Goal: Task Accomplishment & Management: Manage account settings

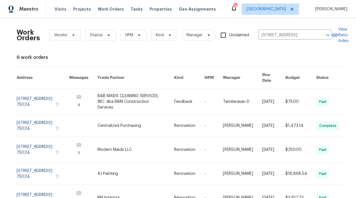
click at [105, 13] on div "Visits Projects Work Orders Tasks Properties Geo Assignments" at bounding box center [139, 8] width 168 height 11
click at [104, 11] on span "Work Orders" at bounding box center [111, 9] width 26 height 6
click at [103, 9] on span "Work Orders" at bounding box center [111, 9] width 26 height 6
click at [101, 8] on span "Work Orders" at bounding box center [111, 9] width 26 height 6
click at [102, 10] on span "Work Orders" at bounding box center [111, 9] width 26 height 6
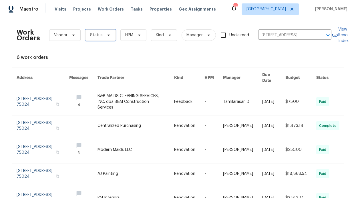
click at [109, 38] on span "Status" at bounding box center [100, 34] width 31 height 11
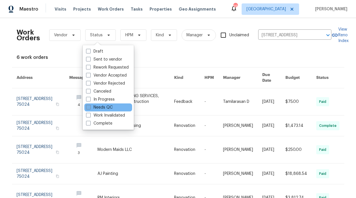
click at [110, 109] on label "Needs QC" at bounding box center [99, 108] width 27 height 6
click at [90, 108] on input "Needs QC" at bounding box center [88, 107] width 4 height 4
checkbox input "true"
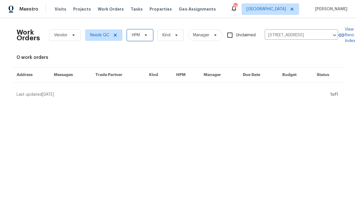
click at [137, 39] on span "HPM" at bounding box center [140, 34] width 26 height 11
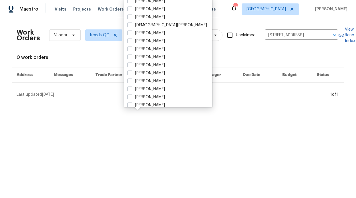
scroll to position [260, 0]
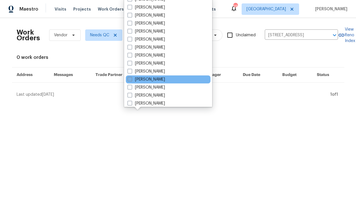
click at [148, 78] on label "[PERSON_NAME]" at bounding box center [145, 80] width 37 height 6
click at [131, 78] on input "[PERSON_NAME]" at bounding box center [129, 79] width 4 height 4
checkbox input "true"
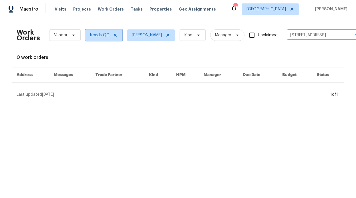
click at [116, 35] on span "Needs QC" at bounding box center [103, 34] width 37 height 11
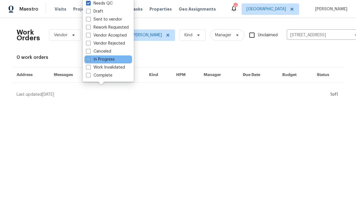
click at [101, 63] on div "In Progress" at bounding box center [108, 59] width 48 height 8
click at [101, 61] on label "In Progress" at bounding box center [100, 60] width 29 height 6
click at [90, 60] on input "In Progress" at bounding box center [88, 59] width 4 height 4
checkbox input "true"
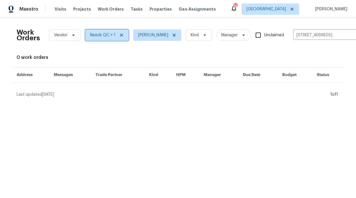
click at [119, 35] on icon at bounding box center [121, 35] width 5 height 5
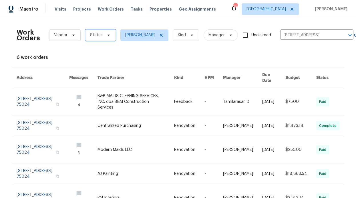
click at [108, 35] on span "Status" at bounding box center [100, 34] width 31 height 11
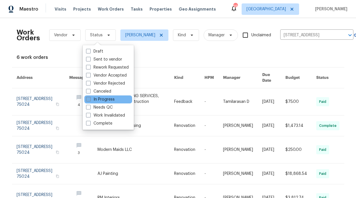
click at [109, 99] on label "In Progress" at bounding box center [100, 100] width 29 height 6
click at [90, 99] on input "In Progress" at bounding box center [88, 99] width 4 height 4
checkbox input "true"
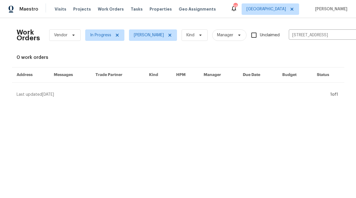
click at [97, 48] on div "Work Orders Vendor In Progress RonDerrick Jackson Kind Manager Unclaimed 4021 A…" at bounding box center [178, 60] width 323 height 75
click at [116, 35] on icon at bounding box center [117, 35] width 5 height 5
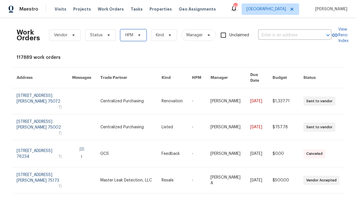
click at [140, 31] on span "HPM" at bounding box center [133, 34] width 26 height 11
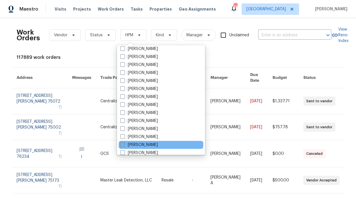
scroll to position [272, 0]
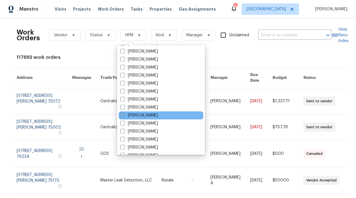
click at [148, 117] on label "[PERSON_NAME]" at bounding box center [138, 116] width 37 height 6
click at [124, 116] on input "[PERSON_NAME]" at bounding box center [122, 115] width 4 height 4
checkbox input "true"
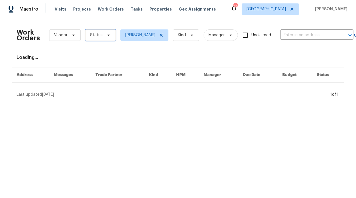
click at [95, 30] on span "Status" at bounding box center [100, 34] width 31 height 11
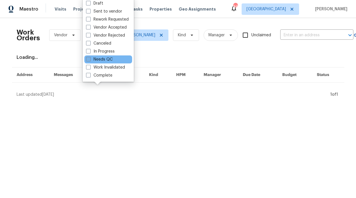
click at [109, 60] on label "Needs QC" at bounding box center [99, 60] width 27 height 6
click at [90, 60] on input "Needs QC" at bounding box center [88, 59] width 4 height 4
checkbox input "true"
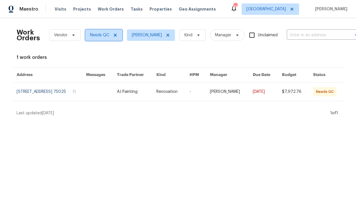
click at [113, 35] on icon at bounding box center [115, 35] width 5 height 5
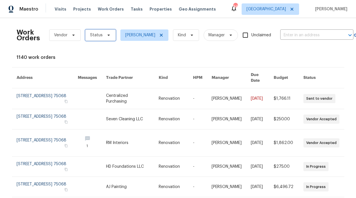
click at [105, 36] on span at bounding box center [108, 35] width 6 height 5
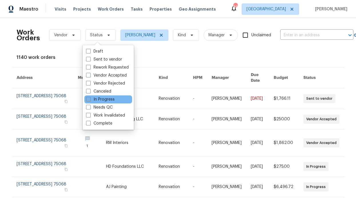
click at [103, 99] on label "In Progress" at bounding box center [100, 100] width 29 height 6
click at [90, 99] on input "In Progress" at bounding box center [88, 99] width 4 height 4
checkbox input "true"
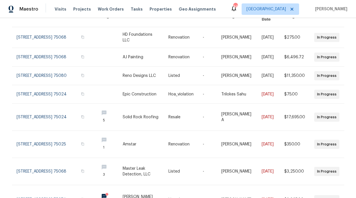
scroll to position [158, 0]
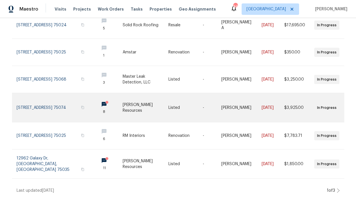
click at [94, 102] on link at bounding box center [108, 107] width 28 height 29
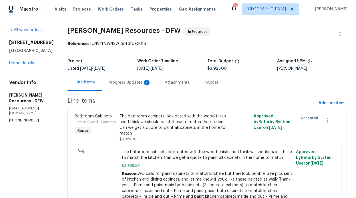
click at [136, 85] on div "Progress Updates 1" at bounding box center [130, 82] width 56 height 17
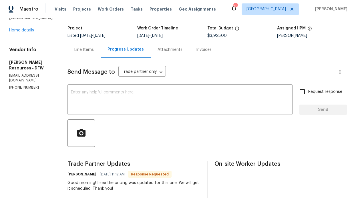
scroll to position [21, 0]
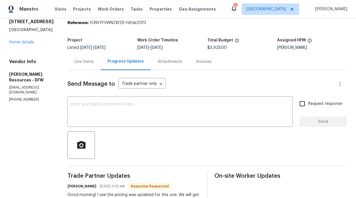
click at [89, 67] on div "Line Items" at bounding box center [83, 61] width 33 height 17
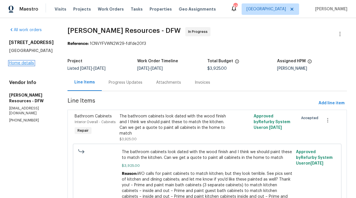
click at [28, 63] on link "Home details" at bounding box center [21, 63] width 25 height 4
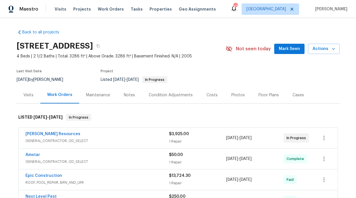
click at [133, 98] on div "Notes" at bounding box center [129, 95] width 25 height 17
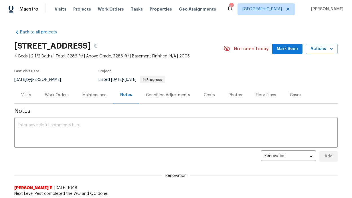
click at [81, 5] on div "Visits Projects Work Orders Tasks Properties Geo Assignments" at bounding box center [139, 8] width 168 height 11
click at [99, 16] on div "Maestro Visits Projects Work Orders Tasks Properties Geo Assignments 43 Dallas …" at bounding box center [176, 9] width 352 height 18
click at [108, 9] on span "Work Orders" at bounding box center [111, 9] width 26 height 6
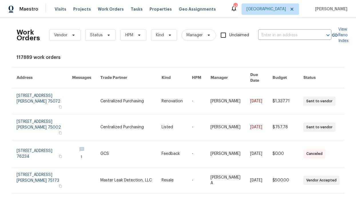
click at [108, 27] on div "Work Orders Vendor Status HPM Kind Manager Unclaimed ​" at bounding box center [174, 35] width 315 height 25
click at [107, 43] on div "Work Orders Vendor Status HPM Kind Manager Unclaimed ​" at bounding box center [174, 35] width 315 height 25
click at [107, 32] on span "Status" at bounding box center [100, 34] width 31 height 11
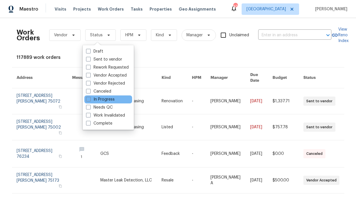
click at [110, 103] on div "In Progress" at bounding box center [108, 99] width 48 height 8
click at [109, 105] on label "Needs QC" at bounding box center [99, 108] width 27 height 6
click at [90, 105] on input "Needs QC" at bounding box center [88, 107] width 4 height 4
checkbox input "true"
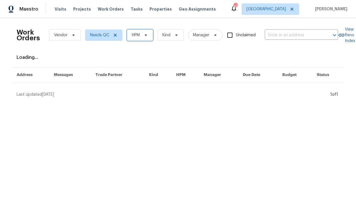
click at [132, 37] on span "HPM" at bounding box center [136, 35] width 8 height 6
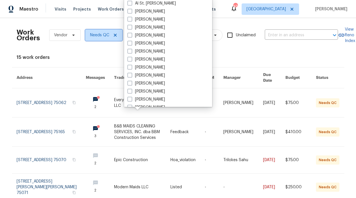
click at [111, 36] on span at bounding box center [114, 35] width 6 height 5
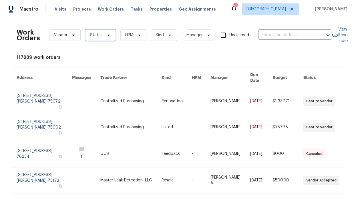
click at [111, 35] on span "Status" at bounding box center [100, 34] width 31 height 11
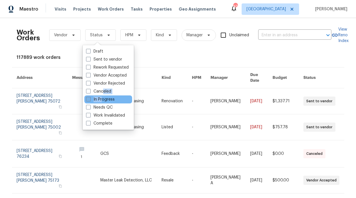
drag, startPoint x: 103, startPoint y: 94, endPoint x: 102, endPoint y: 98, distance: 4.2
click at [102, 98] on div "Draft Sent to vendor Rework Requested Vendor Accepted Vendor Rejected Canceled …" at bounding box center [108, 87] width 51 height 85
click at [101, 99] on label "In Progress" at bounding box center [100, 100] width 29 height 6
click at [90, 99] on input "In Progress" at bounding box center [88, 99] width 4 height 4
checkbox input "true"
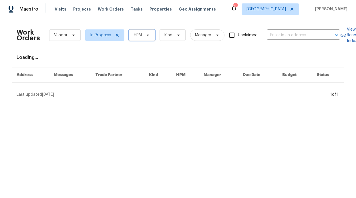
click at [142, 39] on span "HPM" at bounding box center [142, 34] width 26 height 11
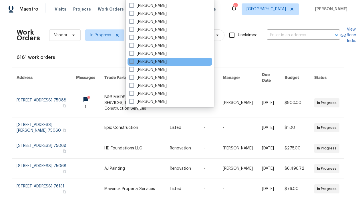
scroll to position [318, 0]
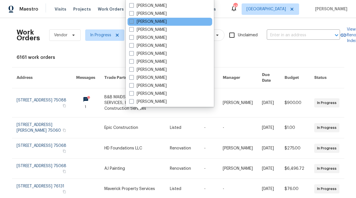
click at [135, 21] on label "[PERSON_NAME]" at bounding box center [147, 22] width 37 height 6
click at [133, 21] on input "[PERSON_NAME]" at bounding box center [131, 21] width 4 height 4
checkbox input "true"
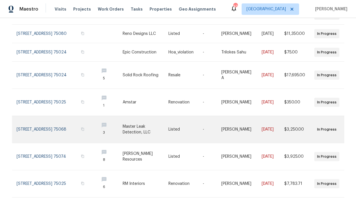
scroll to position [156, 0]
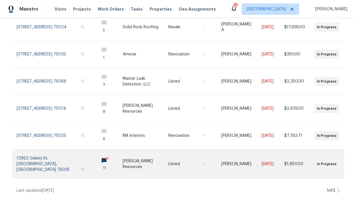
click at [94, 157] on link at bounding box center [108, 164] width 28 height 29
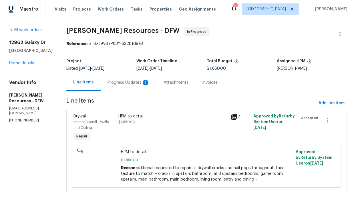
click at [140, 84] on div "Progress Updates 1" at bounding box center [128, 83] width 42 height 6
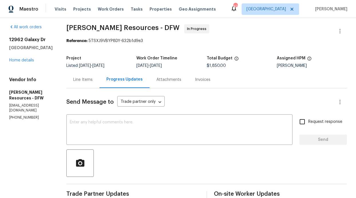
scroll to position [3, 0]
click at [34, 56] on div "12962 Galaxy Dr Frisco, TX 75035 Home details" at bounding box center [30, 50] width 43 height 26
click at [33, 57] on div "12962 Galaxy Dr Frisco, TX 75035 Home details" at bounding box center [30, 50] width 43 height 26
click at [31, 58] on link "Home details" at bounding box center [21, 60] width 25 height 4
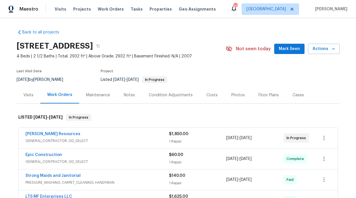
click at [95, 91] on div "Maintenance" at bounding box center [98, 95] width 38 height 17
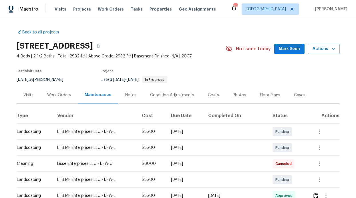
click at [129, 96] on div "Notes" at bounding box center [130, 95] width 11 height 6
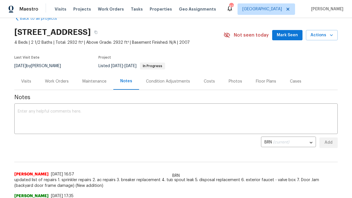
scroll to position [46, 0]
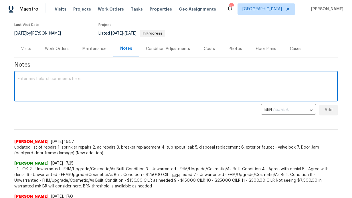
click at [120, 84] on textarea at bounding box center [176, 87] width 316 height 20
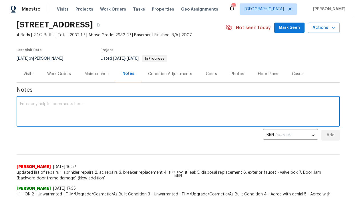
scroll to position [0, 0]
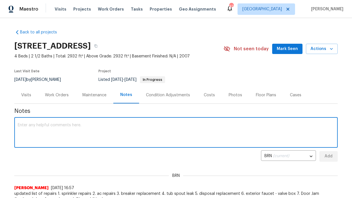
click at [55, 91] on div "Work Orders" at bounding box center [56, 95] width 37 height 17
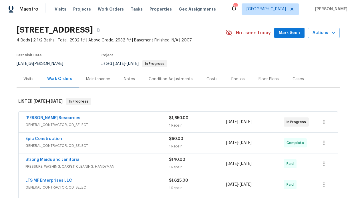
scroll to position [16, 0]
click at [50, 116] on link "[PERSON_NAME] Resources" at bounding box center [52, 118] width 55 height 4
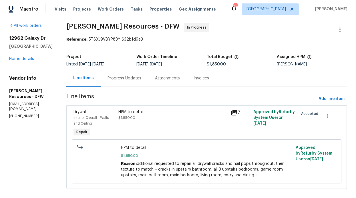
scroll to position [11, 0]
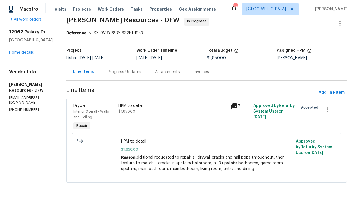
click at [121, 72] on div "Progress Updates" at bounding box center [124, 72] width 34 height 6
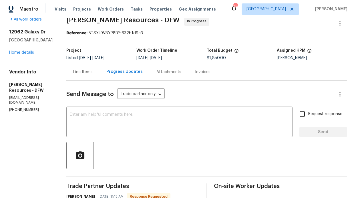
scroll to position [78, 0]
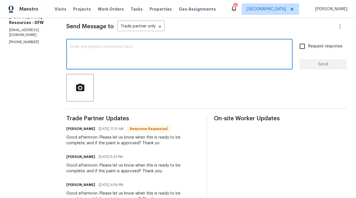
click at [192, 62] on textarea at bounding box center [179, 55] width 219 height 20
click at [186, 55] on textarea at bounding box center [179, 55] width 219 height 20
type textarea "I"
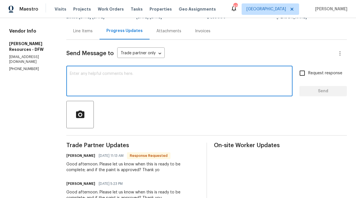
click at [98, 34] on div "Line Items" at bounding box center [82, 31] width 33 height 17
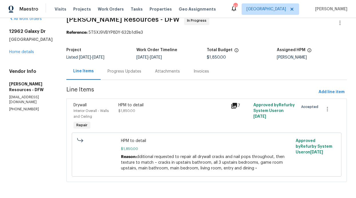
click at [132, 69] on div "Progress Updates" at bounding box center [124, 72] width 34 height 6
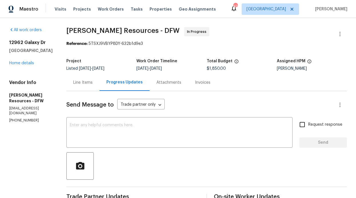
drag, startPoint x: 133, startPoint y: 122, endPoint x: 131, endPoint y: 126, distance: 5.0
click at [133, 123] on div "x ​" at bounding box center [179, 133] width 226 height 29
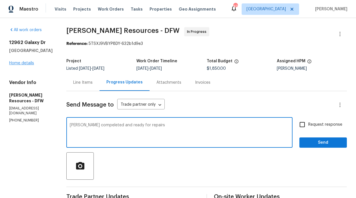
type textarea "Foudation compeleted and ready for repairs"
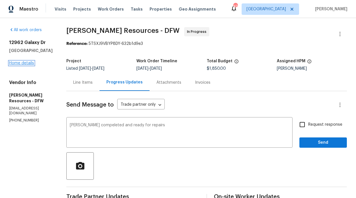
click at [28, 63] on link "Home details" at bounding box center [21, 63] width 25 height 4
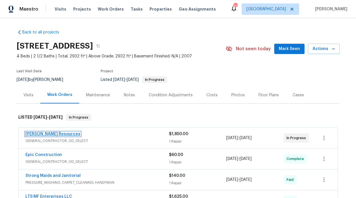
click at [47, 132] on link "[PERSON_NAME] Resources" at bounding box center [52, 134] width 55 height 4
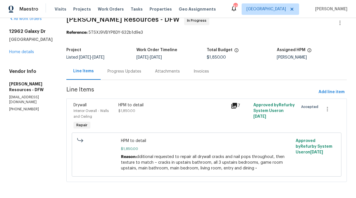
scroll to position [16, 0]
drag, startPoint x: 130, startPoint y: 79, endPoint x: 143, endPoint y: 67, distance: 17.2
click at [130, 79] on section "Lawrence Resources - DFW In Progress Reference: 5TSXJ9VBYP8DY-632b1d9e3 Project…" at bounding box center [206, 102] width 280 height 173
click at [141, 69] on div "Progress Updates" at bounding box center [124, 72] width 34 height 6
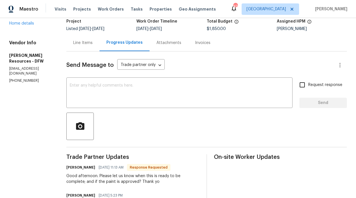
scroll to position [64, 0]
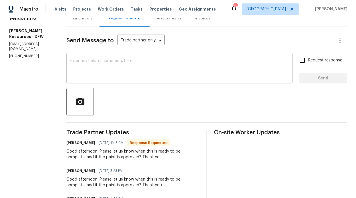
click at [126, 77] on textarea at bounding box center [179, 69] width 219 height 20
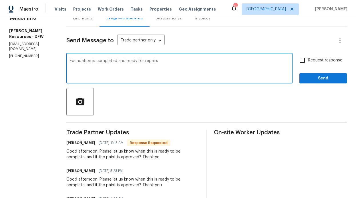
type textarea "Foundation is completed and ready for repairs"
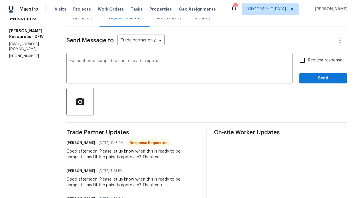
click at [326, 81] on span "Send" at bounding box center [323, 78] width 38 height 7
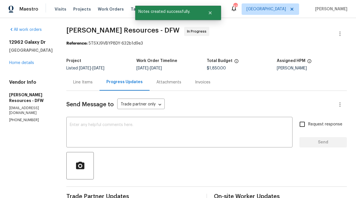
scroll to position [0, 0]
click at [26, 63] on link "Home details" at bounding box center [21, 63] width 25 height 4
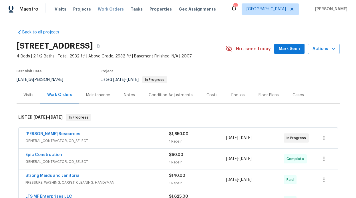
click at [100, 10] on span "Work Orders" at bounding box center [111, 9] width 26 height 6
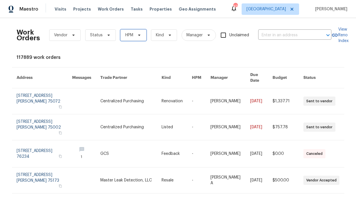
click at [131, 37] on span "HPM" at bounding box center [133, 34] width 26 height 11
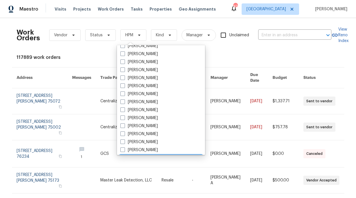
scroll to position [319, 0]
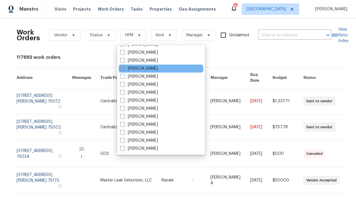
click at [148, 68] on label "[PERSON_NAME]" at bounding box center [138, 69] width 37 height 6
click at [124, 68] on input "[PERSON_NAME]" at bounding box center [122, 68] width 4 height 4
checkbox input "true"
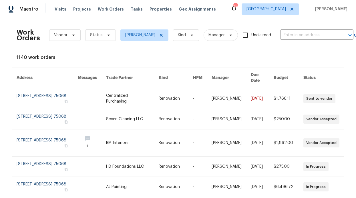
click at [104, 48] on div "Work Orders Vendor Status RonDerrick Jackson Kind Manager Unclaimed ​ View Reno…" at bounding box center [178, 172] width 323 height 299
click at [104, 42] on div "Work Orders Vendor Status RonDerrick Jackson Kind Manager Unclaimed ​" at bounding box center [185, 35] width 337 height 25
click at [104, 38] on span "Status" at bounding box center [100, 34] width 31 height 11
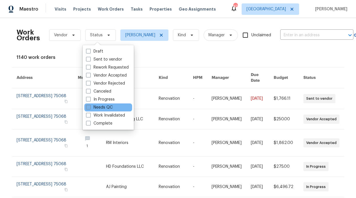
click at [109, 109] on label "Needs QC" at bounding box center [99, 108] width 27 height 6
click at [90, 108] on input "Needs QC" at bounding box center [88, 107] width 4 height 4
checkbox input "true"
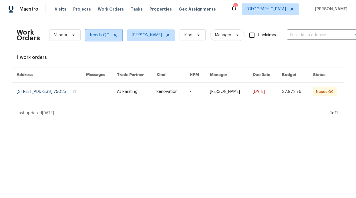
click at [114, 34] on icon at bounding box center [115, 35] width 5 height 5
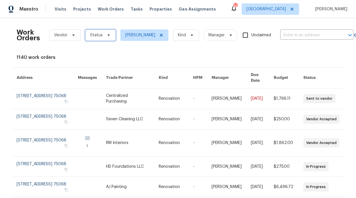
click at [99, 39] on span "Status" at bounding box center [100, 34] width 31 height 11
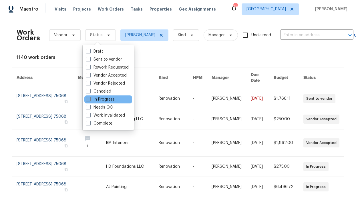
click at [109, 99] on label "In Progress" at bounding box center [100, 100] width 29 height 6
click at [90, 99] on input "In Progress" at bounding box center [88, 99] width 4 height 4
checkbox input "true"
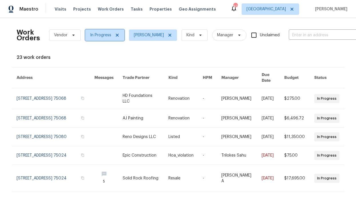
click at [116, 34] on icon at bounding box center [117, 35] width 5 height 5
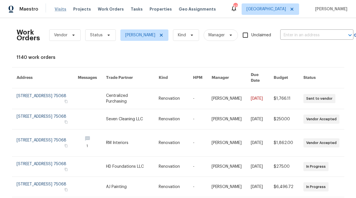
click at [61, 7] on span "Visits" at bounding box center [61, 9] width 12 height 6
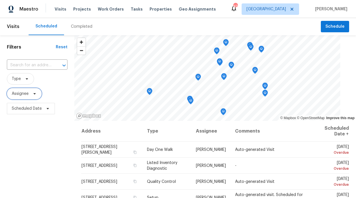
click at [26, 99] on span "Assignee" at bounding box center [24, 93] width 35 height 11
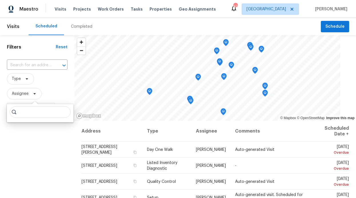
click at [26, 112] on input "search" at bounding box center [40, 111] width 61 height 11
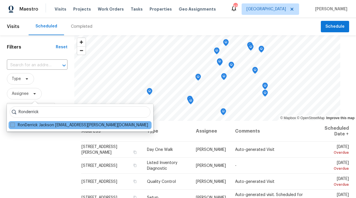
type input "Ronderrick"
click at [31, 123] on label "RonDerrick Jackson ron.jackson@opendoor.com" at bounding box center [79, 125] width 138 height 6
click at [14, 123] on input "RonDerrick Jackson ron.jackson@opendoor.com" at bounding box center [12, 124] width 4 height 4
checkbox input "true"
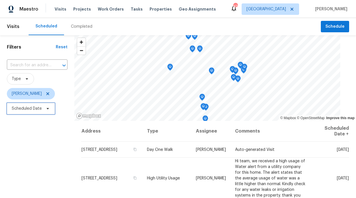
click at [44, 109] on span at bounding box center [47, 108] width 6 height 5
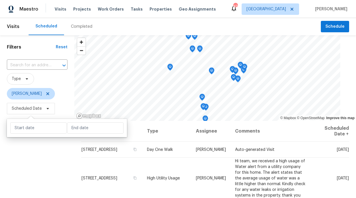
click at [27, 146] on div "Filters Reset ​ Type RonDerrick Jackson Scheduled Date" at bounding box center [37, 157] width 74 height 244
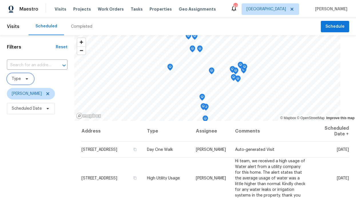
click at [22, 77] on span "Type" at bounding box center [20, 78] width 27 height 11
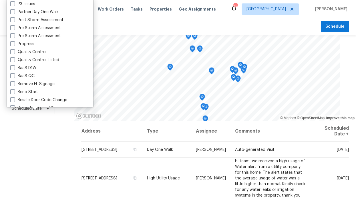
scroll to position [402, 0]
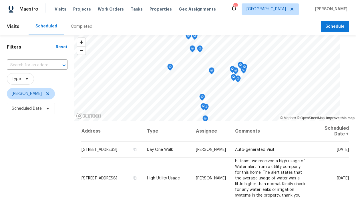
click at [26, 136] on div "Filters Reset ​ Type RonDerrick Jackson Scheduled Date" at bounding box center [37, 157] width 74 height 244
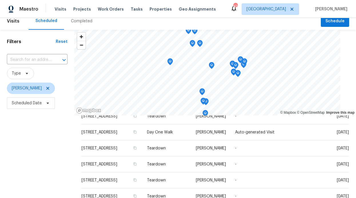
scroll to position [0, 0]
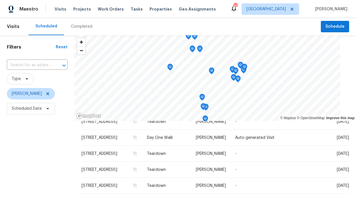
click at [145, 4] on div "Visits Projects Work Orders Tasks Properties Geo Assignments" at bounding box center [139, 8] width 168 height 11
click at [150, 10] on span "Properties" at bounding box center [161, 9] width 22 height 6
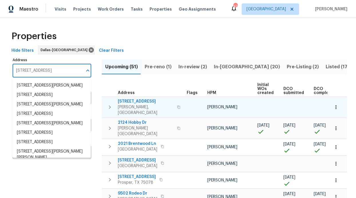
scroll to position [0, 5]
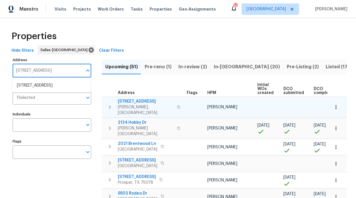
type input "253 Brookdale Dr, Little Elm, TX 75068"
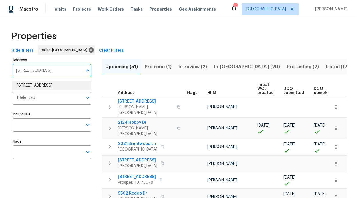
click at [61, 81] on li "253 Brookdale Dr Little Elm TX 75068" at bounding box center [51, 85] width 79 height 9
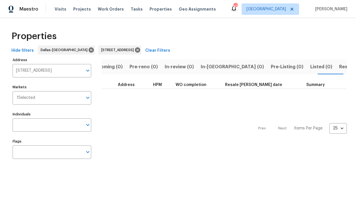
scroll to position [0, 15]
click at [338, 68] on span "Resale (1)" at bounding box center [348, 67] width 21 height 8
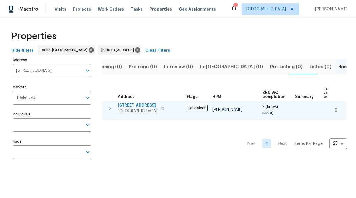
click at [142, 103] on span "253 Brookdale Dr" at bounding box center [137, 106] width 39 height 6
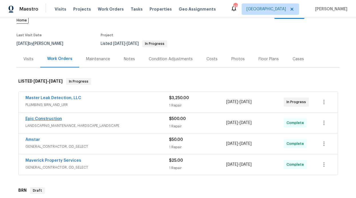
scroll to position [49, 0]
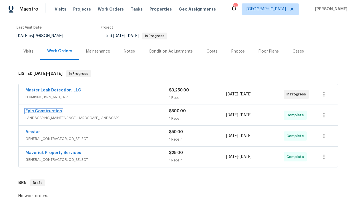
click at [46, 109] on link "Epic Construction" at bounding box center [43, 111] width 37 height 4
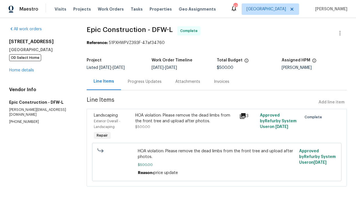
scroll to position [1, 0]
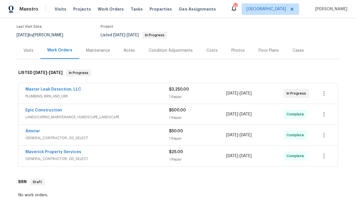
scroll to position [102, 0]
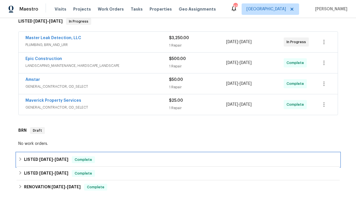
click at [52, 158] on span "6/19/25 - 6/20/25" at bounding box center [53, 160] width 29 height 4
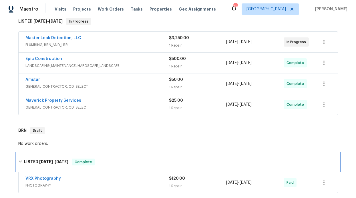
click at [52, 160] on span "6/19/25 - 6/20/25" at bounding box center [53, 162] width 29 height 4
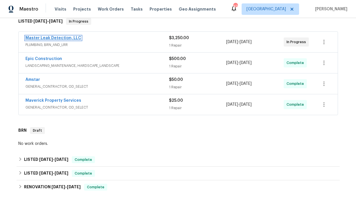
click at [52, 36] on link "Master Leak Detection, LLC" at bounding box center [53, 38] width 56 height 4
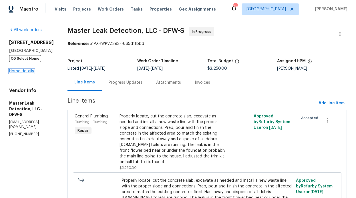
click at [21, 72] on link "Home details" at bounding box center [21, 71] width 25 height 4
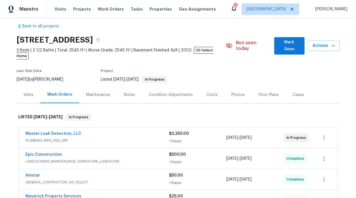
scroll to position [37, 0]
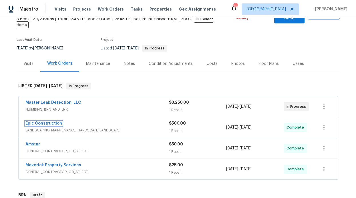
click at [51, 121] on link "Epic Construction" at bounding box center [43, 123] width 37 height 4
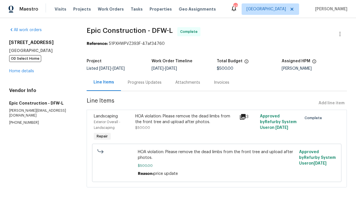
click at [19, 68] on div "253 Brookdale Dr Little Elm, TX 75068 OD Select Home Home details" at bounding box center [41, 57] width 64 height 34
click at [19, 69] on link "Home details" at bounding box center [21, 71] width 25 height 4
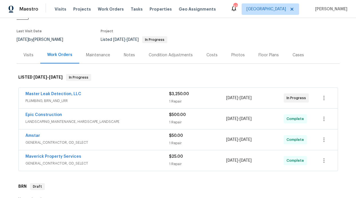
scroll to position [46, 0]
click at [38, 133] on div "Amstar" at bounding box center [97, 136] width 144 height 7
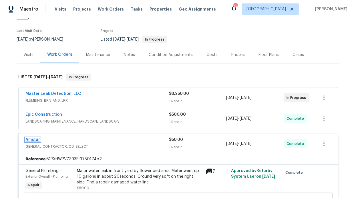
click at [35, 138] on link "Amstar" at bounding box center [32, 140] width 15 height 4
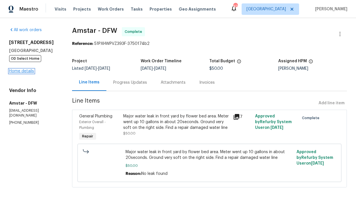
click at [17, 69] on link "Home details" at bounding box center [21, 71] width 25 height 4
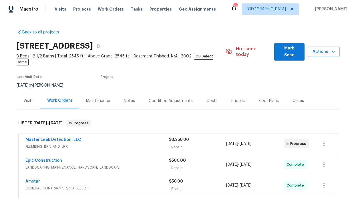
click at [17, 75] on div "Last Visit Date" at bounding box center [43, 78] width 53 height 7
click at [51, 133] on div "Master Leak Detection, LLC PLUMBING, BRN_AND_LRR $3,250.00 1 Repair 8/27/2025 -…" at bounding box center [178, 143] width 319 height 21
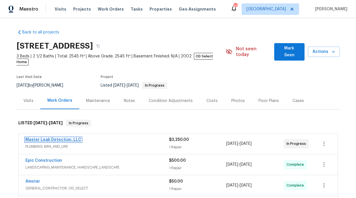
click at [51, 138] on link "Master Leak Detection, LLC" at bounding box center [53, 140] width 56 height 4
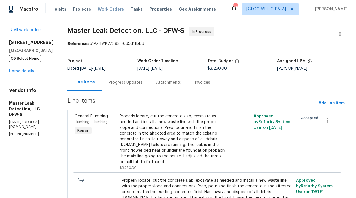
click at [109, 11] on span "Work Orders" at bounding box center [111, 9] width 26 height 6
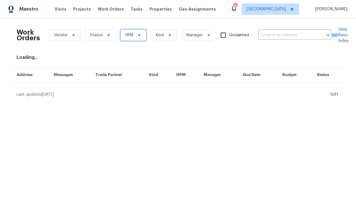
click at [127, 37] on span "HPM" at bounding box center [129, 35] width 8 height 6
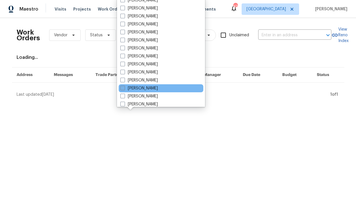
scroll to position [268, 0]
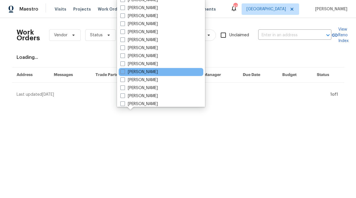
click at [148, 75] on div "[PERSON_NAME]" at bounding box center [161, 72] width 85 height 8
click at [148, 72] on label "[PERSON_NAME]" at bounding box center [138, 72] width 37 height 6
click at [124, 72] on input "[PERSON_NAME]" at bounding box center [122, 71] width 4 height 4
checkbox input "true"
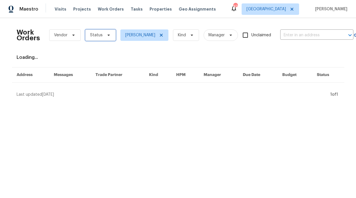
click at [107, 38] on span "Status" at bounding box center [100, 34] width 31 height 11
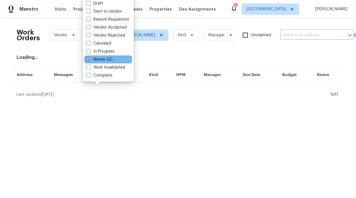
click at [109, 57] on label "Needs QC" at bounding box center [99, 60] width 27 height 6
click at [90, 57] on input "Needs QC" at bounding box center [88, 59] width 4 height 4
checkbox input "true"
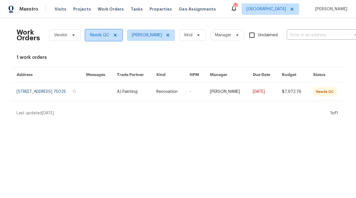
click at [113, 36] on icon at bounding box center [115, 35] width 5 height 5
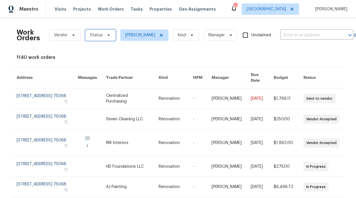
click at [101, 38] on span "Status" at bounding box center [100, 34] width 31 height 11
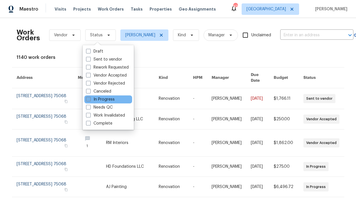
click at [105, 99] on label "In Progress" at bounding box center [100, 100] width 29 height 6
click at [90, 99] on input "In Progress" at bounding box center [88, 99] width 4 height 4
checkbox input "true"
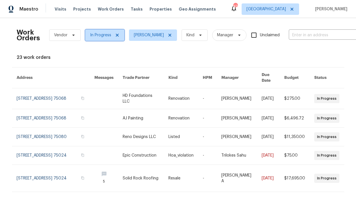
click at [113, 36] on span at bounding box center [116, 35] width 6 height 5
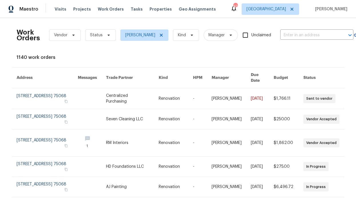
click at [148, 21] on div "Work Orders Vendor Status RonDerrick Jackson Kind Manager Unclaimed ​ View Reno…" at bounding box center [178, 108] width 356 height 180
click at [160, 7] on span "Properties" at bounding box center [161, 9] width 22 height 6
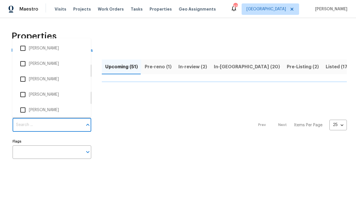
click at [33, 129] on input "Individuals" at bounding box center [48, 124] width 70 height 13
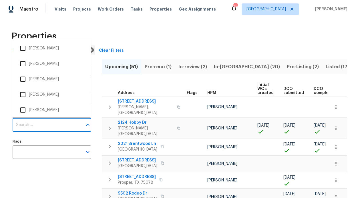
click at [34, 128] on input "Individuals" at bounding box center [48, 124] width 70 height 13
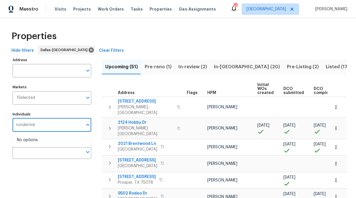
type input "ronderrick"
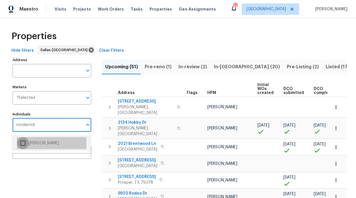
click at [26, 143] on input "checkbox" at bounding box center [23, 143] width 12 height 12
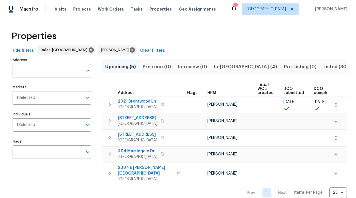
click at [218, 67] on span "In-reno (4)" at bounding box center [245, 67] width 63 height 8
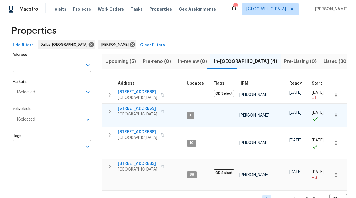
scroll to position [6, 0]
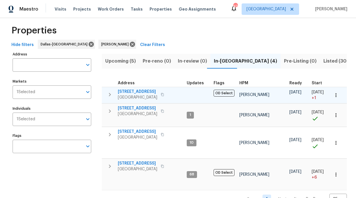
click at [136, 92] on span "[STREET_ADDRESS]" at bounding box center [137, 92] width 39 height 6
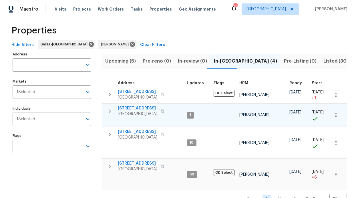
click at [139, 107] on span "[STREET_ADDRESS]" at bounding box center [137, 108] width 39 height 6
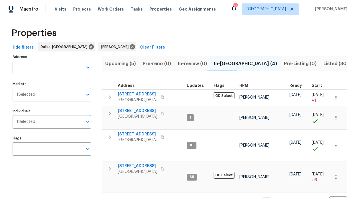
scroll to position [2, 0]
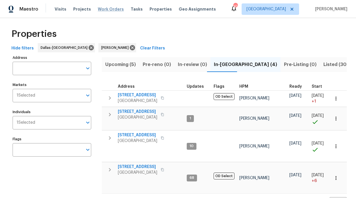
click at [105, 11] on span "Work Orders" at bounding box center [111, 9] width 26 height 6
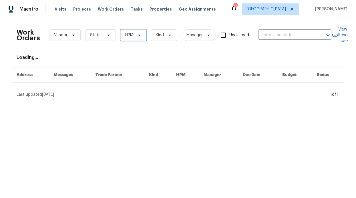
click at [136, 32] on span "HPM" at bounding box center [133, 34] width 26 height 11
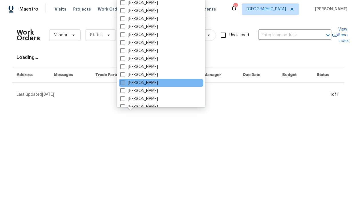
scroll to position [319, 0]
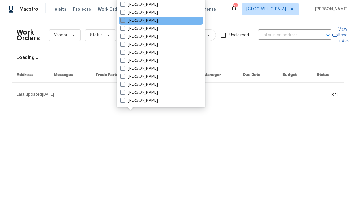
click at [142, 23] on label "[PERSON_NAME]" at bounding box center [138, 21] width 37 height 6
click at [124, 21] on input "[PERSON_NAME]" at bounding box center [122, 20] width 4 height 4
checkbox input "true"
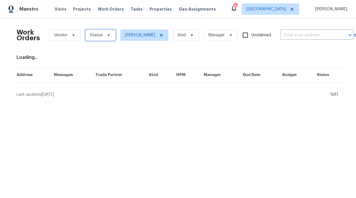
click at [100, 36] on span "Status" at bounding box center [100, 34] width 31 height 11
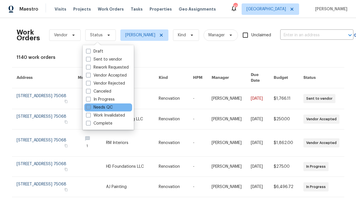
click at [104, 106] on label "Needs QC" at bounding box center [99, 108] width 27 height 6
click at [90, 106] on input "Needs QC" at bounding box center [88, 107] width 4 height 4
checkbox input "true"
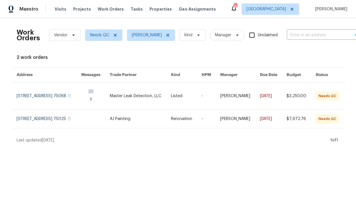
click at [105, 106] on link at bounding box center [95, 96] width 29 height 27
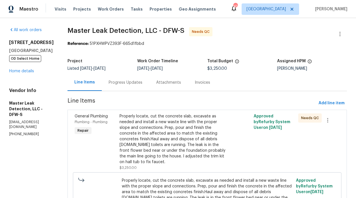
click at [177, 131] on div "Properly locate, cut the concrete slab, excavate as needed and install a new wa…" at bounding box center [173, 138] width 108 height 51
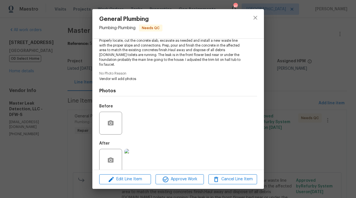
scroll to position [75, 0]
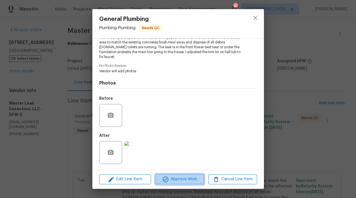
click at [177, 180] on span "Approve Work" at bounding box center [179, 179] width 45 height 7
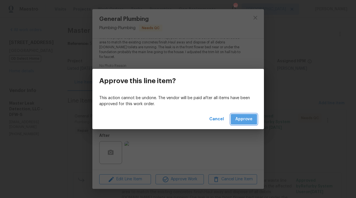
click at [248, 117] on span "Approve" at bounding box center [243, 119] width 17 height 7
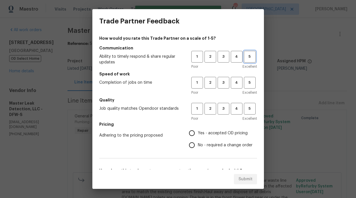
click at [247, 57] on span "5" at bounding box center [249, 56] width 11 height 7
click at [247, 88] on button "5" at bounding box center [250, 83] width 12 height 12
drag, startPoint x: 245, startPoint y: 107, endPoint x: 219, endPoint y: 127, distance: 32.9
click at [245, 107] on span "5" at bounding box center [249, 108] width 11 height 7
click at [215, 133] on span "Yes - accepted OD pricing" at bounding box center [223, 133] width 50 height 6
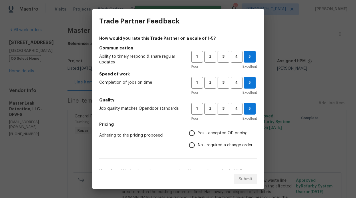
click at [198, 133] on input "Yes - accepted OD pricing" at bounding box center [192, 133] width 12 height 12
radio input "true"
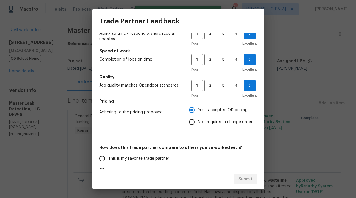
scroll to position [48, 0]
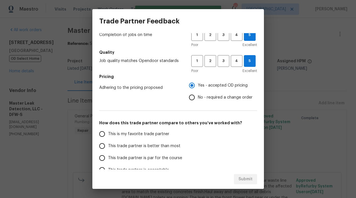
click at [125, 150] on label "This trade partner is better than most" at bounding box center [141, 146] width 90 height 12
click at [108, 150] on input "This trade partner is better than most" at bounding box center [102, 146] width 12 height 12
click at [125, 148] on span "This trade partner is better than most" at bounding box center [144, 146] width 72 height 6
click at [108, 148] on input "This trade partner is better than most" at bounding box center [102, 146] width 12 height 12
radio input "true"
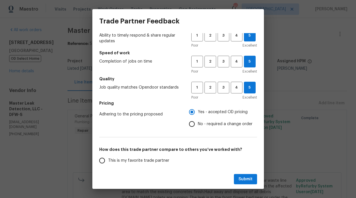
scroll to position [0, 0]
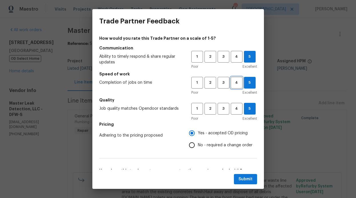
click at [234, 79] on span "4" at bounding box center [236, 82] width 11 height 7
click at [231, 55] on span "4" at bounding box center [236, 56] width 11 height 7
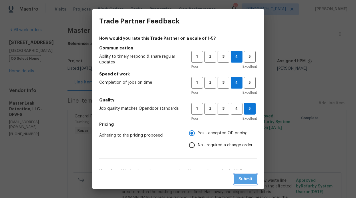
click at [245, 181] on span "Submit" at bounding box center [245, 179] width 14 height 7
radio input "false"
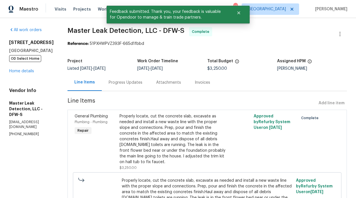
click at [244, 180] on span "Properly locate, cut the concrete slab, excavate as needed and install a new wa…" at bounding box center [207, 195] width 171 height 34
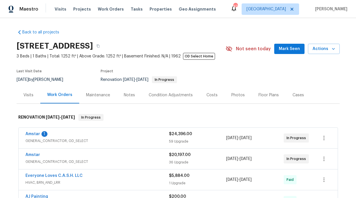
click at [284, 57] on div "[STREET_ADDRESS] 3 Beds | 1 Baths | Total: 1252 ft² | Above Grade: 1252 ft² | B…" at bounding box center [178, 49] width 323 height 21
click at [287, 52] on span "Mark Seen" at bounding box center [289, 48] width 21 height 7
click at [34, 134] on link "Amstar" at bounding box center [32, 134] width 15 height 4
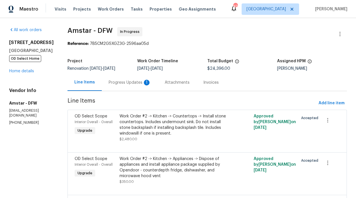
click at [127, 88] on div "Progress Updates 1" at bounding box center [130, 82] width 56 height 17
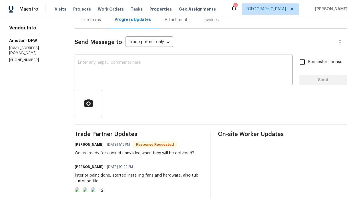
scroll to position [63, 0]
drag, startPoint x: 74, startPoint y: 154, endPoint x: 100, endPoint y: 152, distance: 26.4
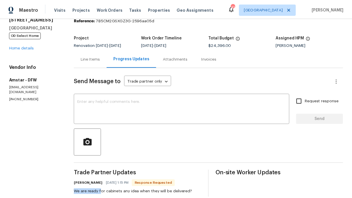
scroll to position [0, 0]
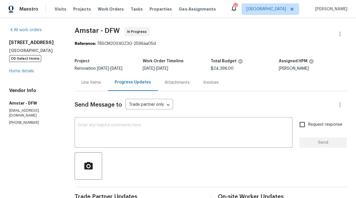
click at [17, 68] on div "[STREET_ADDRESS] OD Select Home Home details" at bounding box center [35, 57] width 52 height 34
click at [17, 75] on div "All work orders [STREET_ADDRESS] OD Select Home Home details Vendor Info Amstar…" at bounding box center [35, 76] width 52 height 98
click at [17, 73] on link "Home details" at bounding box center [21, 71] width 25 height 4
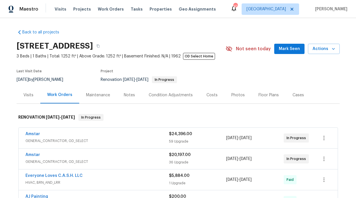
click at [130, 95] on div "Notes" at bounding box center [129, 95] width 11 height 6
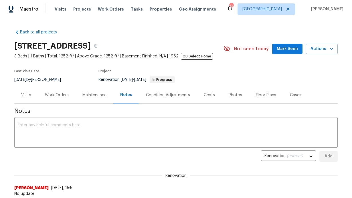
click at [290, 47] on span "Mark Seen" at bounding box center [286, 48] width 21 height 7
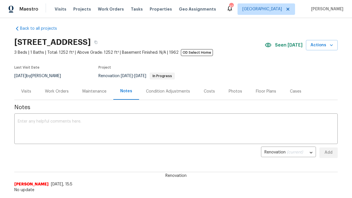
scroll to position [4, 0]
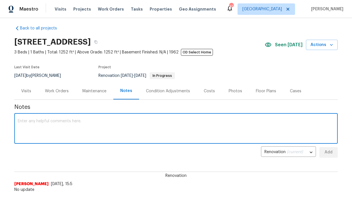
click at [84, 123] on textarea at bounding box center [176, 129] width 316 height 20
type textarea "Home is ready for cabinets"
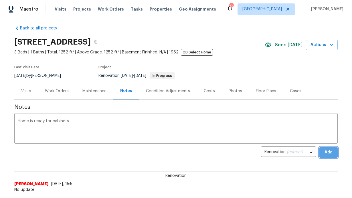
click at [327, 154] on span "Add" at bounding box center [328, 152] width 9 height 7
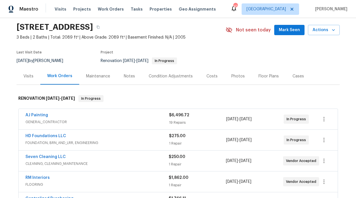
scroll to position [20, 0]
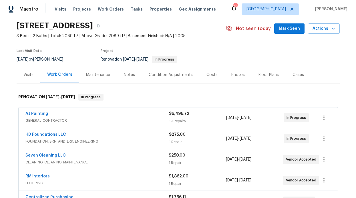
click at [119, 75] on div "Notes" at bounding box center [129, 74] width 25 height 17
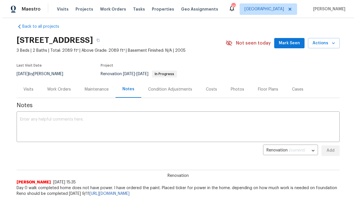
scroll to position [13, 0]
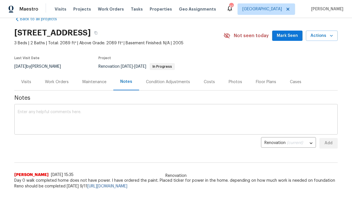
click at [125, 117] on textarea at bounding box center [176, 120] width 316 height 20
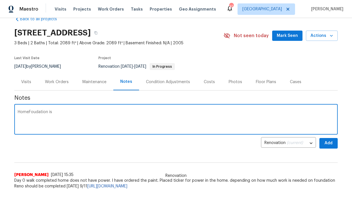
type textarea "HomeFoudation is"
drag, startPoint x: 85, startPoint y: 111, endPoint x: -4, endPoint y: 106, distance: 89.3
click at [0, 106] on html "Maestro Visits Projects Work Orders Tasks Properties Geo Assignments 41 Dallas …" at bounding box center [176, 99] width 352 height 198
type textarea "Home needs foundation in the front of the home all exterior"
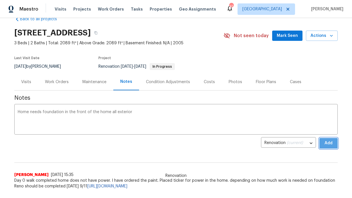
click at [319, 146] on button "Add" at bounding box center [328, 143] width 18 height 11
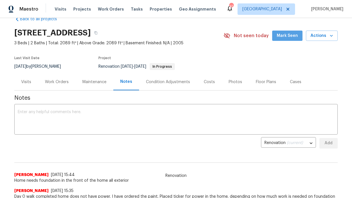
click at [288, 39] on button "Mark Seen" at bounding box center [287, 36] width 30 height 11
click at [110, 12] on span "Work Orders" at bounding box center [111, 9] width 26 height 6
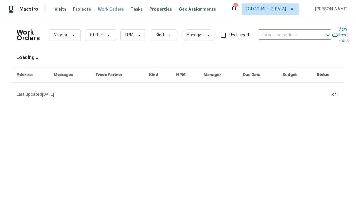
click at [111, 9] on span "Work Orders" at bounding box center [111, 9] width 26 height 6
click at [129, 37] on span "HPM" at bounding box center [129, 35] width 8 height 6
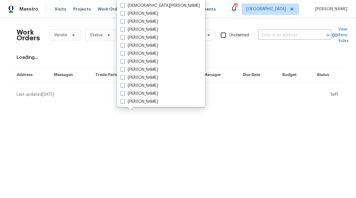
scroll to position [319, 0]
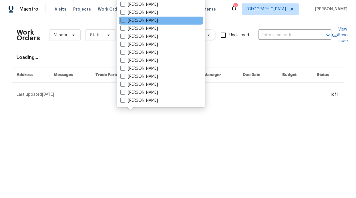
click at [142, 23] on label "[PERSON_NAME]" at bounding box center [138, 21] width 37 height 6
click at [124, 21] on input "[PERSON_NAME]" at bounding box center [122, 20] width 4 height 4
checkbox input "true"
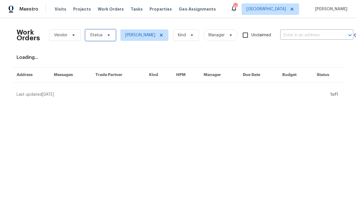
click at [105, 34] on span at bounding box center [108, 35] width 6 height 5
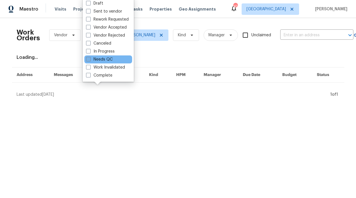
click at [101, 59] on label "Needs QC" at bounding box center [99, 60] width 27 height 6
click at [90, 59] on input "Needs QC" at bounding box center [88, 59] width 4 height 4
checkbox input "true"
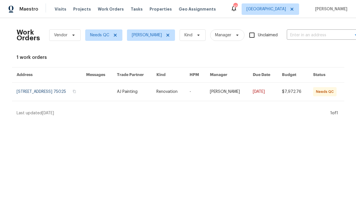
click at [115, 41] on div "Work Orders Vendor Needs QC RonDerrick Jackson Kind Manager Unclaimed ​" at bounding box center [188, 35] width 343 height 25
click at [113, 37] on span "Needs QC" at bounding box center [103, 34] width 37 height 11
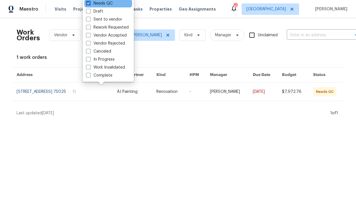
click at [97, 6] on div "Needs QC" at bounding box center [108, 3] width 48 height 8
click at [97, 5] on label "Needs QC" at bounding box center [99, 4] width 27 height 6
click at [90, 4] on input "Needs QC" at bounding box center [88, 3] width 4 height 4
checkbox input "false"
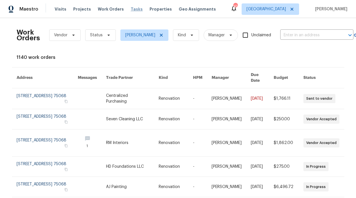
click at [131, 9] on span "Tasks" at bounding box center [137, 9] width 12 height 4
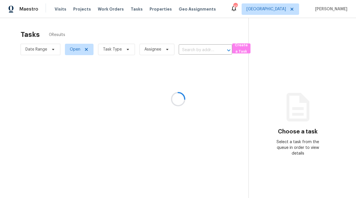
click at [112, 11] on div at bounding box center [178, 99] width 356 height 198
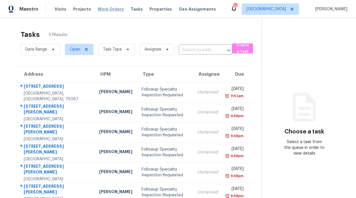
click at [109, 11] on span "Work Orders" at bounding box center [111, 9] width 26 height 6
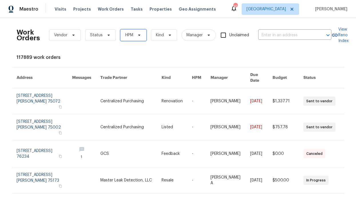
click at [136, 32] on span "HPM" at bounding box center [133, 34] width 26 height 11
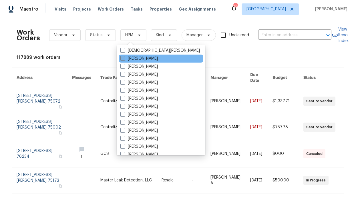
scroll to position [177, 0]
click at [140, 8] on div "Visits Projects Work Orders Tasks Properties Geo Assignments" at bounding box center [139, 8] width 168 height 11
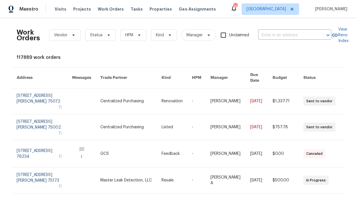
click at [141, 8] on div "Visits Projects Work Orders Tasks Properties Geo Assignments" at bounding box center [139, 8] width 168 height 11
click at [150, 9] on span "Properties" at bounding box center [161, 9] width 22 height 6
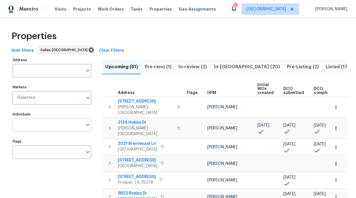
click at [45, 127] on input "Individuals" at bounding box center [48, 124] width 70 height 13
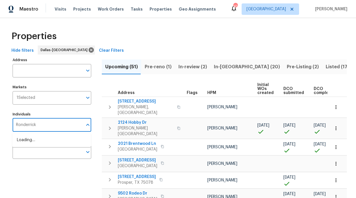
type input "Ronderrick"
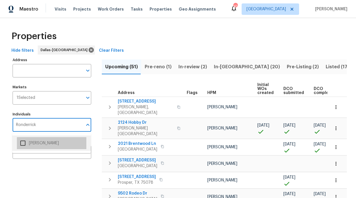
click at [54, 143] on li "[PERSON_NAME]" at bounding box center [51, 143] width 69 height 12
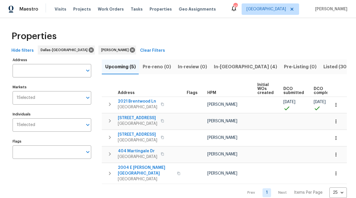
click at [218, 68] on span "In-reno (4)" at bounding box center [245, 67] width 63 height 8
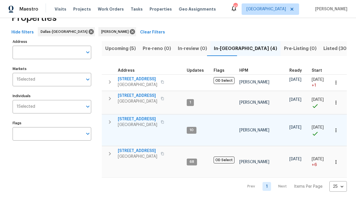
scroll to position [22, 0]
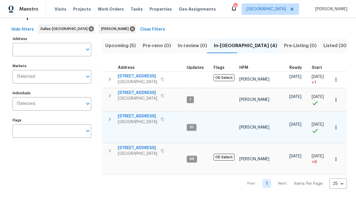
click at [140, 117] on span "2508 Royal Troon Dr" at bounding box center [137, 116] width 39 height 6
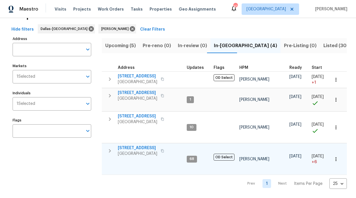
click at [133, 149] on span "6211 Crested Butte Dr" at bounding box center [137, 148] width 39 height 6
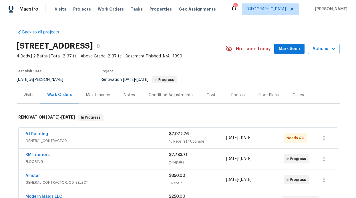
click at [284, 49] on span "Mark Seen" at bounding box center [289, 48] width 21 height 7
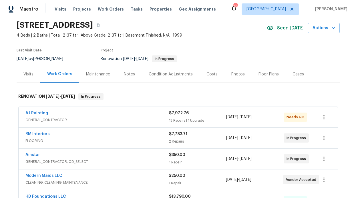
scroll to position [32, 0]
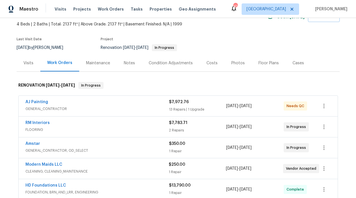
click at [124, 61] on div "Notes" at bounding box center [129, 63] width 11 height 6
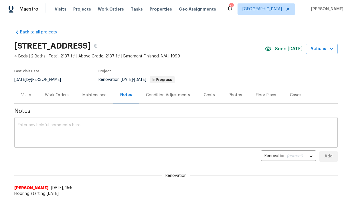
click at [92, 123] on textarea at bounding box center [176, 133] width 316 height 20
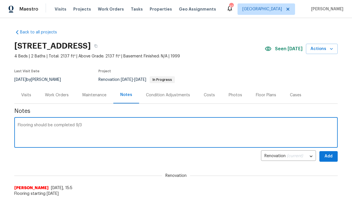
type textarea "Flooring should be completed 9/3"
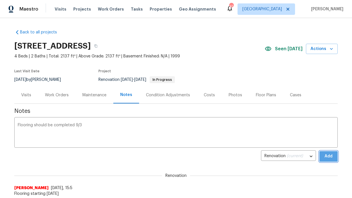
click at [320, 155] on button "Add" at bounding box center [328, 156] width 18 height 11
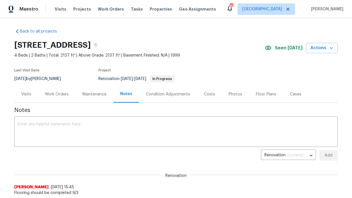
scroll to position [1, 0]
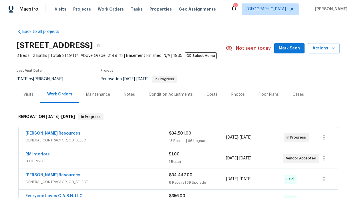
scroll to position [1, 0]
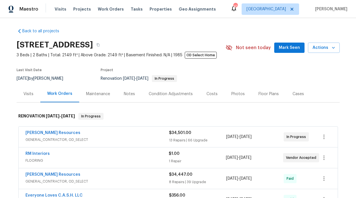
click at [283, 44] on span "Mark Seen" at bounding box center [289, 47] width 21 height 7
click at [133, 90] on div "Notes" at bounding box center [129, 93] width 25 height 17
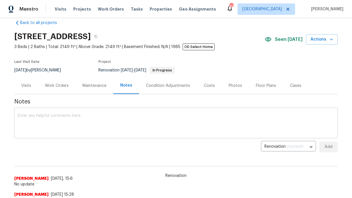
scroll to position [17, 0]
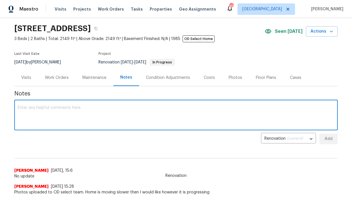
click at [84, 122] on textarea at bounding box center [176, 116] width 316 height 20
type textarea "J"
type textarea "Tub has been installed"
click at [321, 139] on button "Add" at bounding box center [328, 139] width 18 height 11
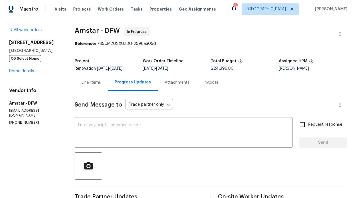
click at [112, 13] on div "Visits Projects Work Orders Tasks Properties Geo Assignments" at bounding box center [139, 8] width 168 height 11
click at [111, 10] on span "Work Orders" at bounding box center [111, 9] width 26 height 6
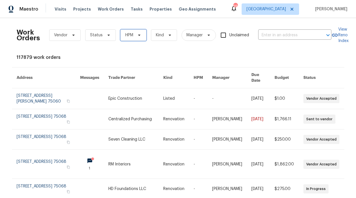
click at [134, 39] on span "HPM" at bounding box center [133, 34] width 26 height 11
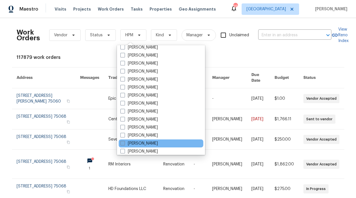
scroll to position [73, 0]
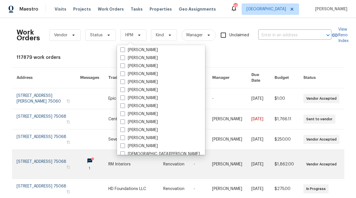
click at [80, 156] on link at bounding box center [94, 164] width 28 height 29
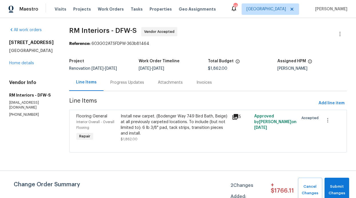
click at [114, 85] on div "Progress Updates" at bounding box center [127, 83] width 34 height 6
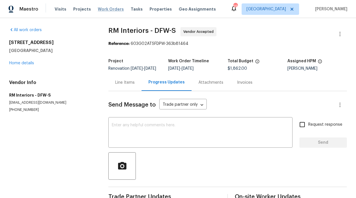
click at [107, 10] on span "Work Orders" at bounding box center [111, 9] width 26 height 6
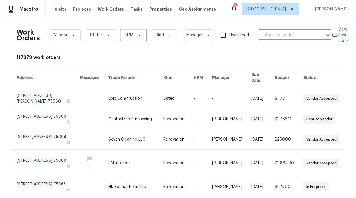
click at [136, 38] on span "HPM" at bounding box center [133, 34] width 26 height 11
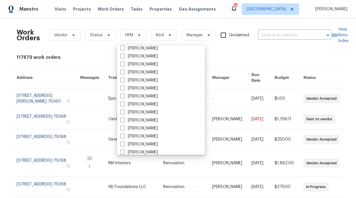
scroll to position [300, 0]
click at [143, 89] on label "[PERSON_NAME]" at bounding box center [138, 88] width 37 height 6
click at [124, 89] on input "[PERSON_NAME]" at bounding box center [122, 87] width 4 height 4
checkbox input "true"
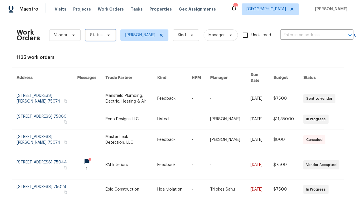
click at [104, 39] on span "Status" at bounding box center [100, 34] width 31 height 11
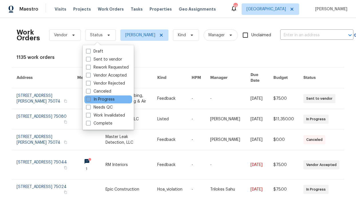
click at [96, 98] on label "In Progress" at bounding box center [100, 100] width 29 height 6
click at [90, 98] on input "In Progress" at bounding box center [88, 99] width 4 height 4
checkbox input "true"
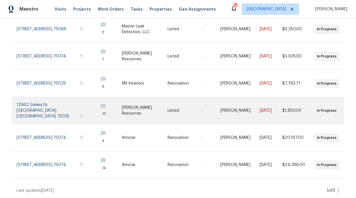
scroll to position [160, 0]
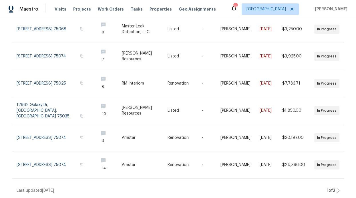
click at [339, 186] on div "Work Orders Vendor In Progress [PERSON_NAME] Kind Manager Unclaimed ​ View Reno…" at bounding box center [178, 108] width 356 height 180
click at [337, 188] on icon at bounding box center [338, 190] width 3 height 5
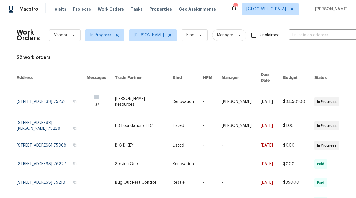
scroll to position [134, 0]
